Goal: Task Accomplishment & Management: Manage account settings

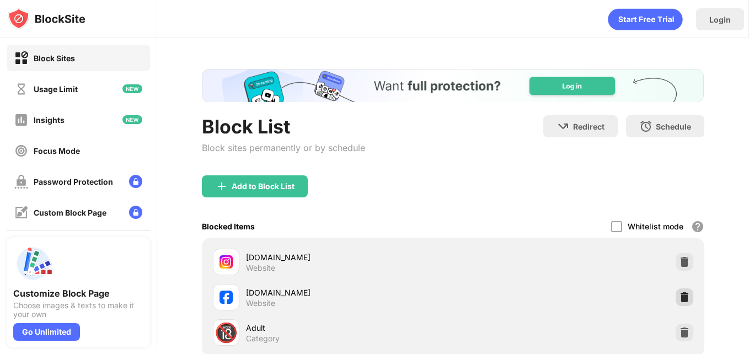
click at [679, 292] on img at bounding box center [684, 297] width 11 height 11
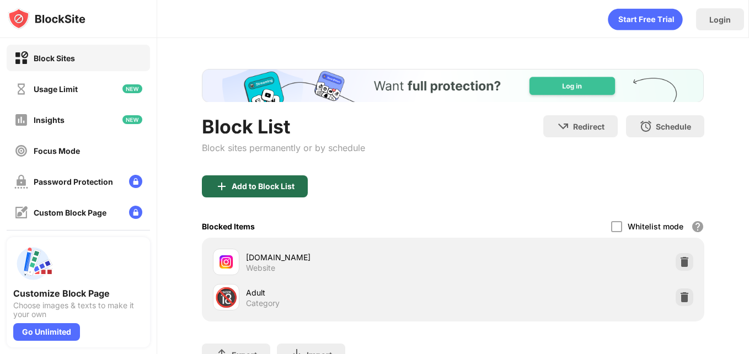
click at [294, 186] on div "Add to Block List" at bounding box center [263, 186] width 63 height 9
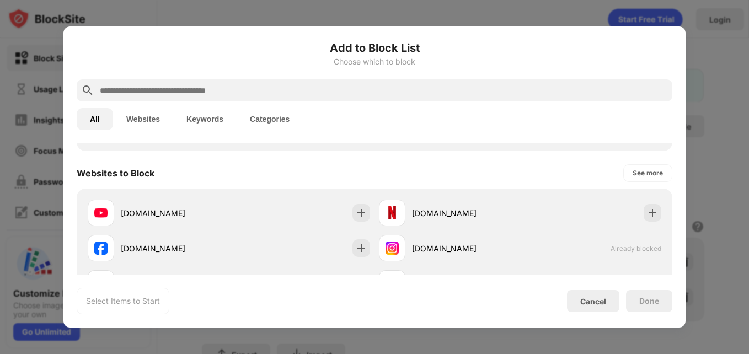
scroll to position [143, 0]
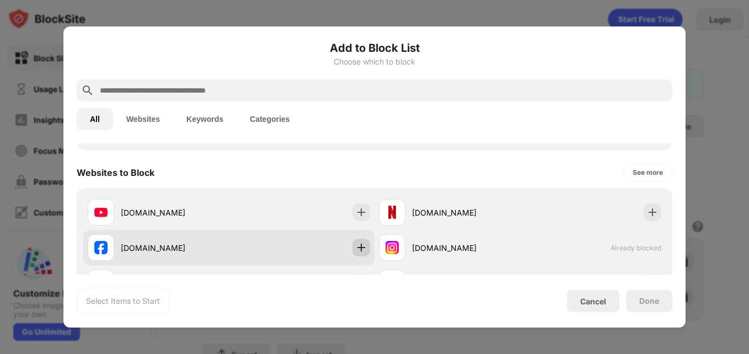
click at [361, 242] on img at bounding box center [361, 247] width 11 height 11
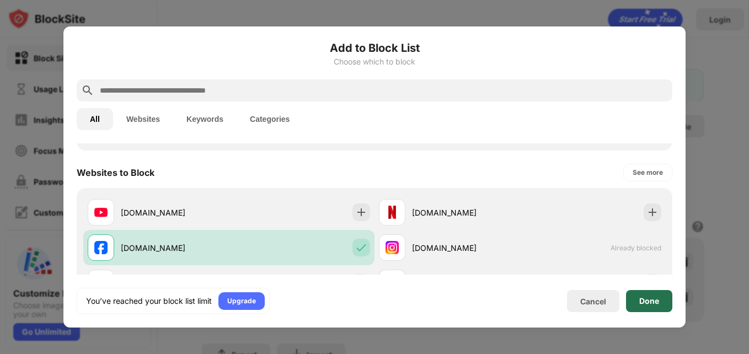
click at [647, 297] on div "Done" at bounding box center [649, 301] width 20 height 9
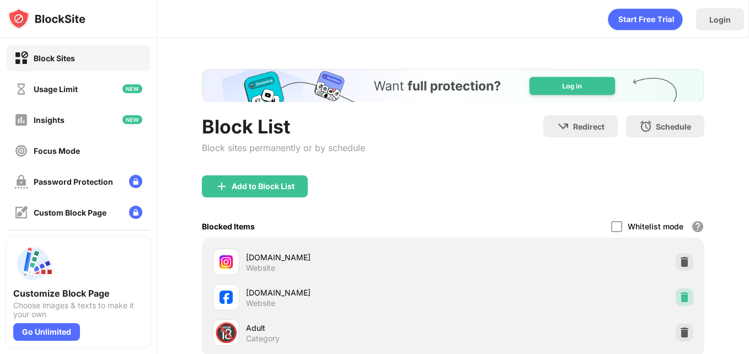
click at [679, 294] on img at bounding box center [684, 297] width 11 height 11
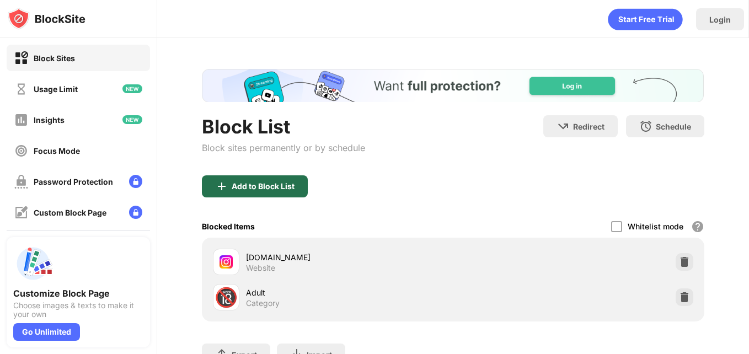
click at [271, 188] on div "Add to Block List" at bounding box center [263, 186] width 63 height 9
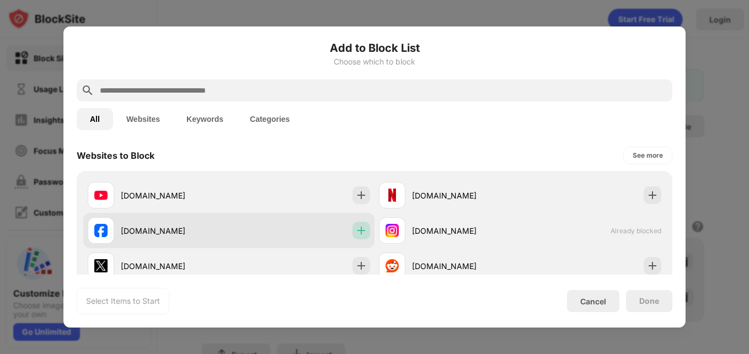
click at [356, 226] on img at bounding box center [361, 230] width 11 height 11
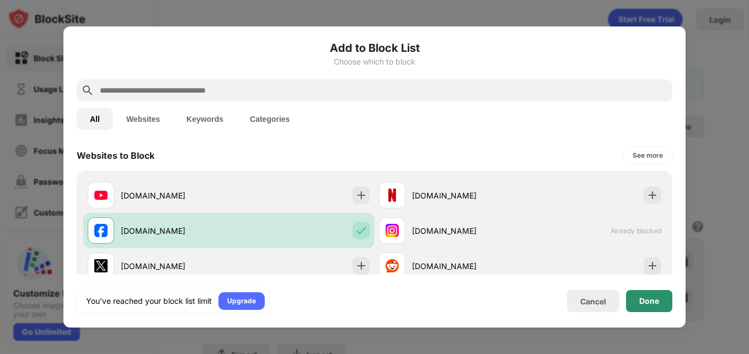
click at [639, 299] on div "Done" at bounding box center [649, 301] width 20 height 9
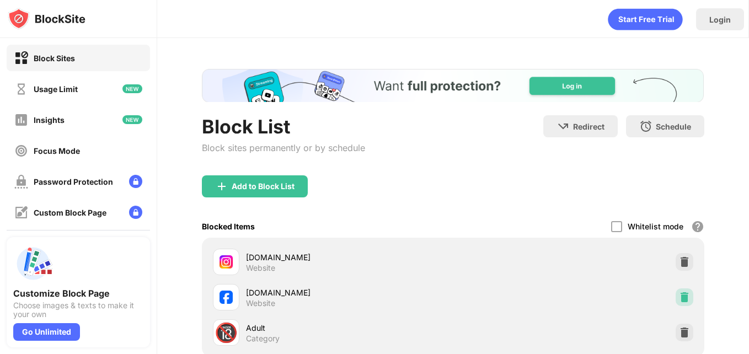
click at [679, 297] on img at bounding box center [684, 297] width 11 height 11
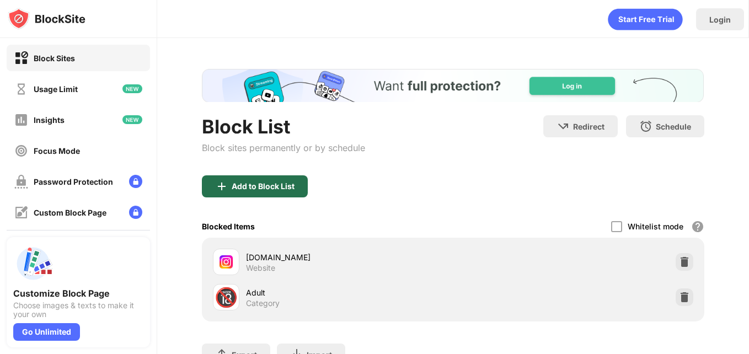
click at [257, 183] on div "Add to Block List" at bounding box center [263, 186] width 63 height 9
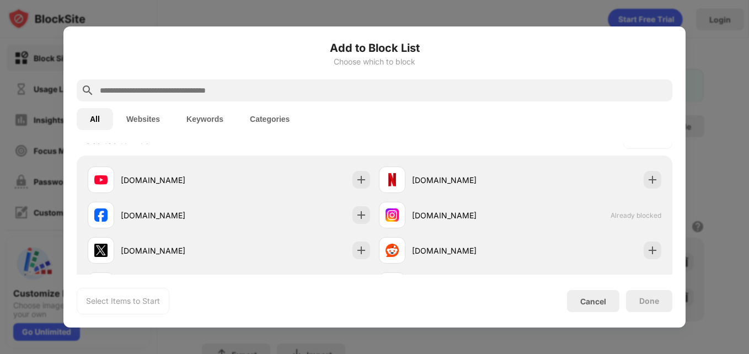
scroll to position [179, 0]
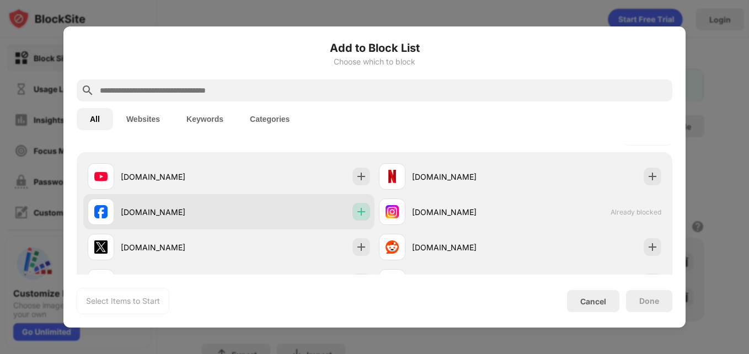
click at [353, 211] on div at bounding box center [362, 212] width 18 height 18
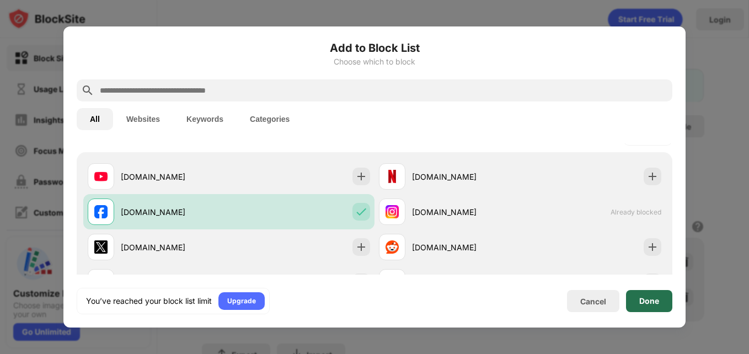
click at [642, 295] on div "Done" at bounding box center [649, 301] width 46 height 22
